Goal: Task Accomplishment & Management: Use online tool/utility

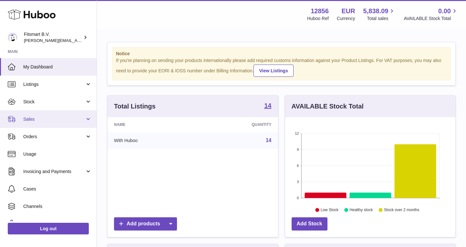
scroll to position [101, 170]
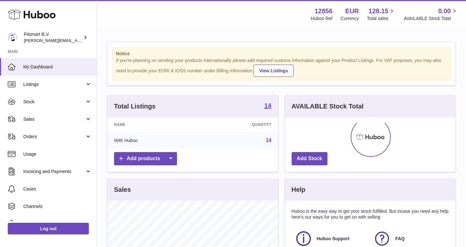
scroll to position [101, 170]
click at [41, 118] on span "Sales" at bounding box center [54, 119] width 62 height 6
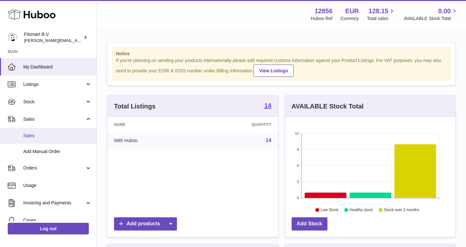
click at [38, 136] on span "Sales" at bounding box center [57, 136] width 68 height 6
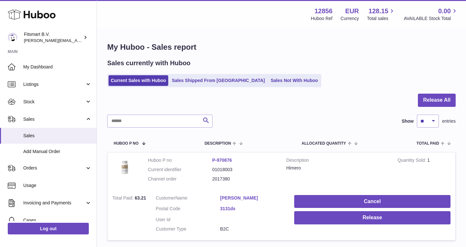
click at [437, 98] on button "Release All" at bounding box center [437, 100] width 38 height 13
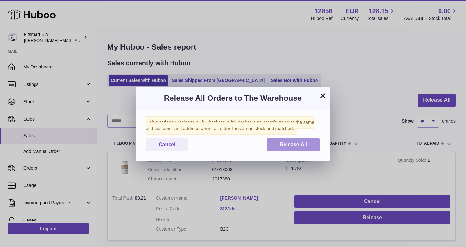
click at [300, 149] on button "Release All" at bounding box center [293, 144] width 53 height 13
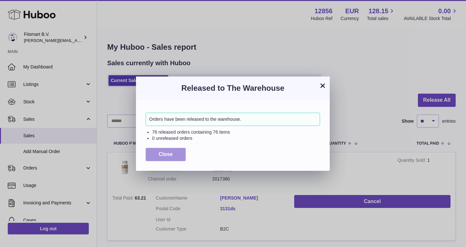
click at [159, 158] on button "Close" at bounding box center [166, 154] width 40 height 13
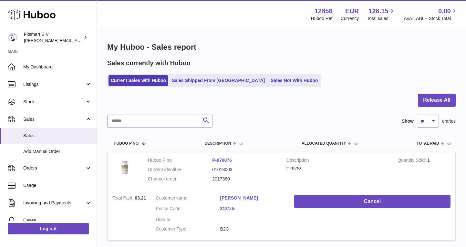
click at [252, 28] on div "Menu Huboo 12856 Huboo Ref EUR Currency 128.15 Total sales 0.00 AVAILABLE Stock…" at bounding box center [281, 14] width 369 height 28
